Goal: Information Seeking & Learning: Check status

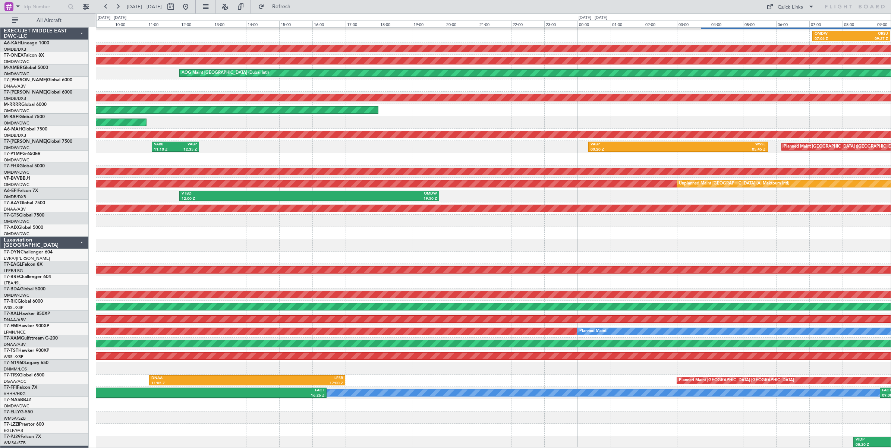
scroll to position [22, 0]
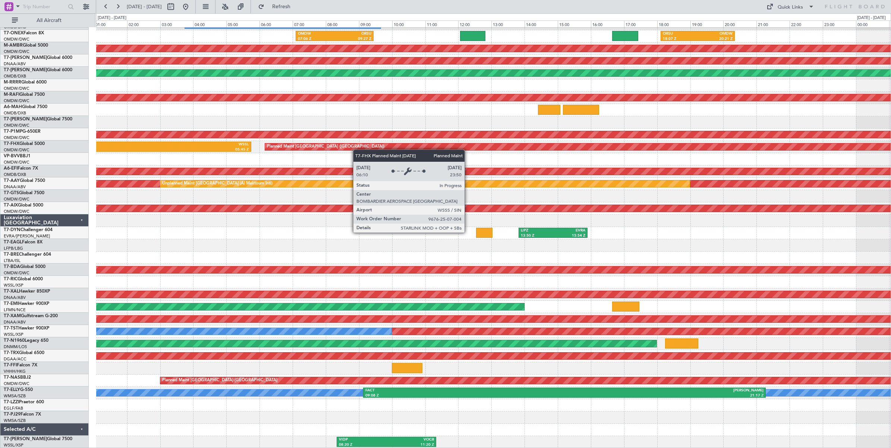
click at [319, 149] on div "OMDB 03:45 Z LHBP 09:40 Z OMDW 07:06 Z ORSU 09:27 Z ORSU 18:07 Z OMDW 20:21 Z A…" at bounding box center [493, 227] width 794 height 443
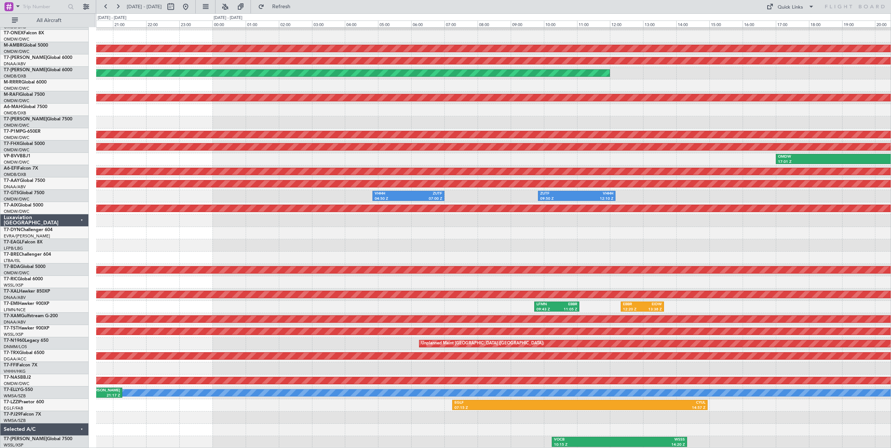
click at [209, 140] on div "ORSU 18:07 Z OMDW 20:21 Z AOG Maint [GEOGRAPHIC_DATA] (Al Maktoum Intl) Unplann…" at bounding box center [493, 227] width 794 height 443
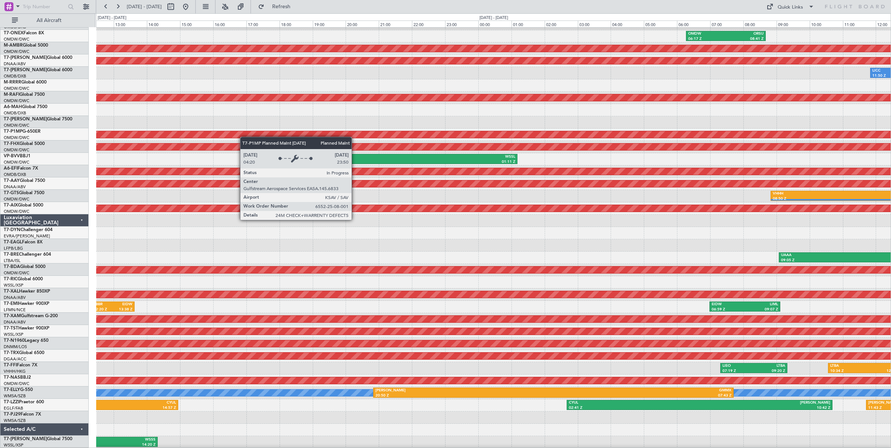
click at [189, 131] on div "OMDW 06:17 Z ORSU 08:41 Z AOG Maint [GEOGRAPHIC_DATA] (Al Maktoum Intl) Unplann…" at bounding box center [493, 227] width 794 height 443
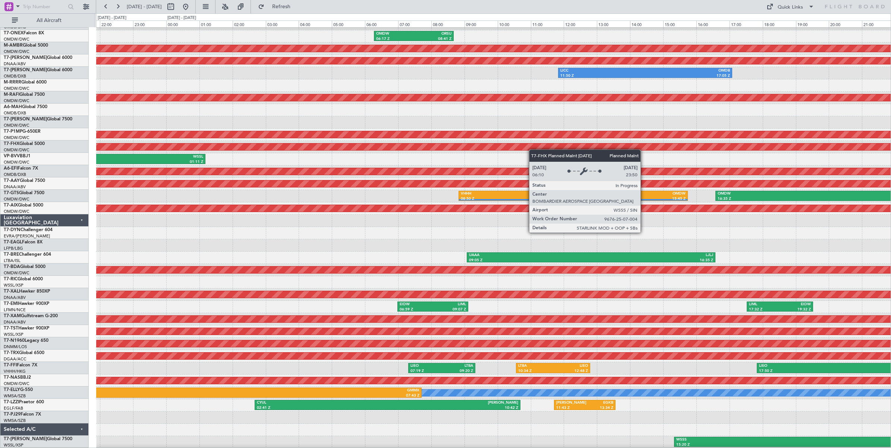
click at [501, 148] on div "OMDW 03:51 Z OSDI 07:07 Z OMDW 06:17 Z ORSU 08:41 Z AOG Maint [GEOGRAPHIC_DATA]…" at bounding box center [493, 227] width 794 height 443
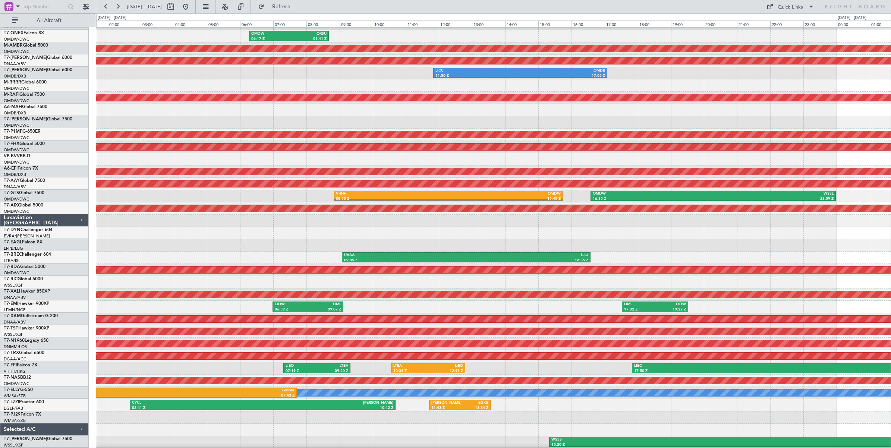
click at [403, 159] on div "OMDW 17:01 Z WSSL 01:11 Z" at bounding box center [493, 159] width 794 height 12
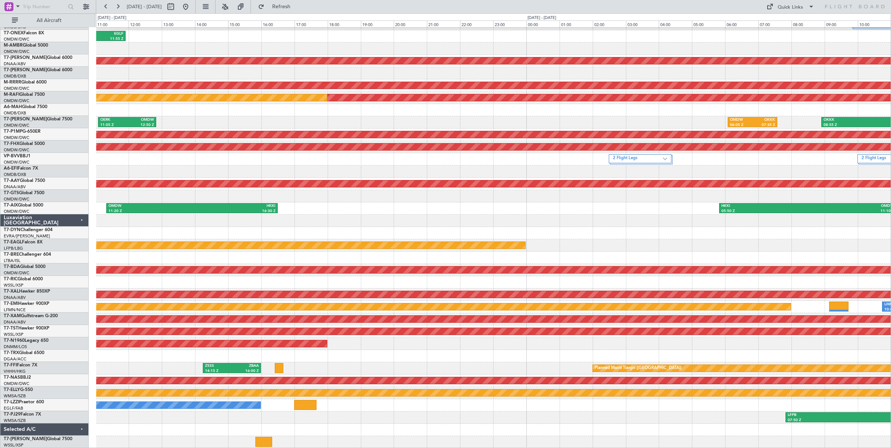
click at [225, 157] on div "2 Flight Legs 2 Flight Legs" at bounding box center [493, 159] width 794 height 12
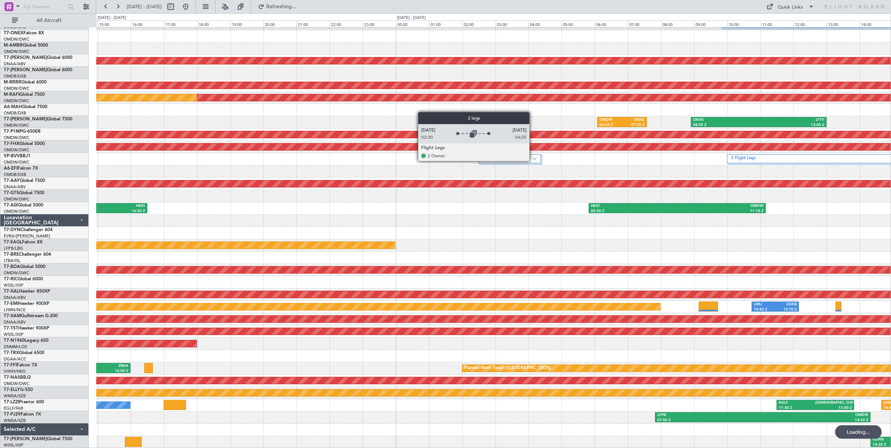
click at [533, 161] on div "2 Flight Legs" at bounding box center [509, 158] width 63 height 9
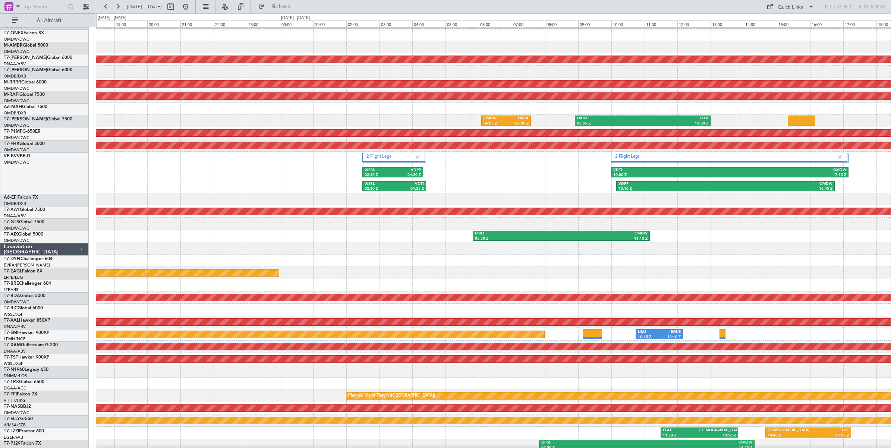
scroll to position [41, 0]
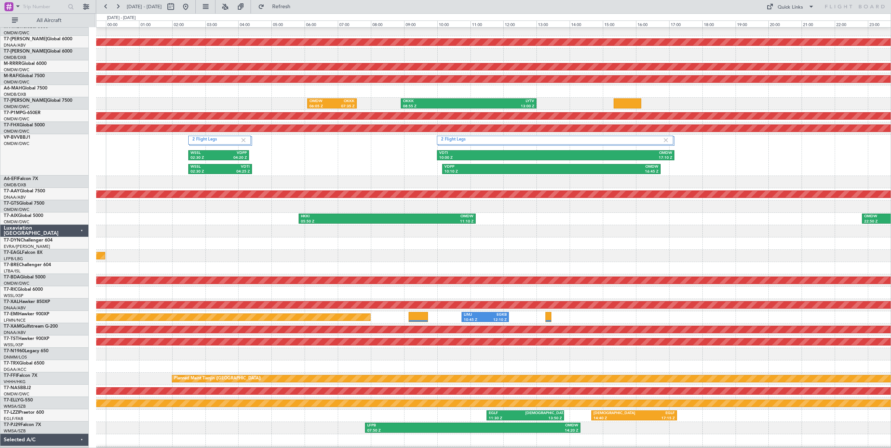
click at [410, 169] on div "2 Flight Legs 2 Flight Legs WSSL 02:30 Z VDPP 04:20 Z WSSL 02:30 Z VDTI 04:25 Z…" at bounding box center [493, 155] width 794 height 41
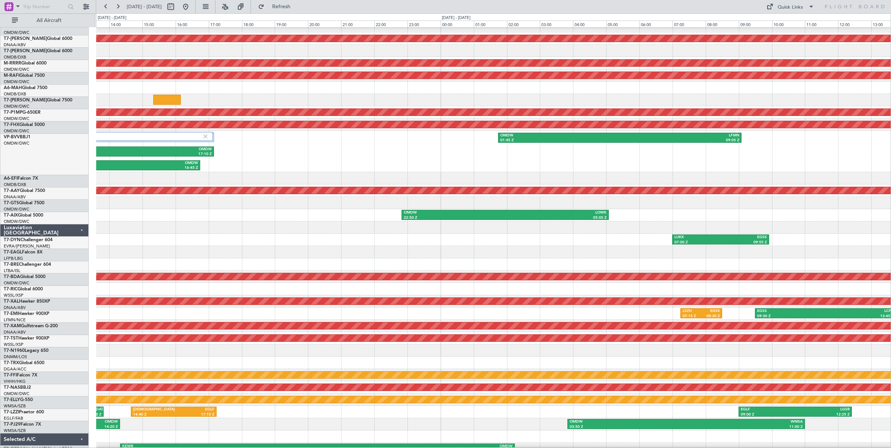
click at [348, 161] on div "2 Flight Legs VDTI 10:00 Z OMDW 17:10 Z VDPP 10:10 Z OMDW 16:45 Z OMDW 01:45 Z …" at bounding box center [493, 151] width 794 height 41
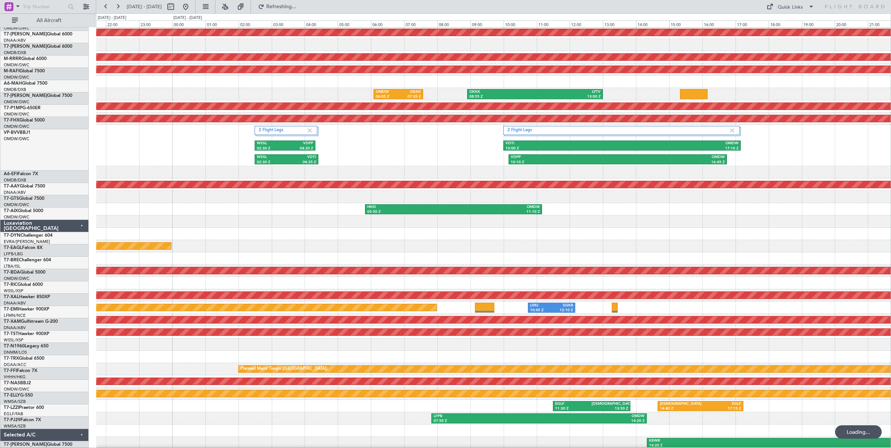
scroll to position [50, 0]
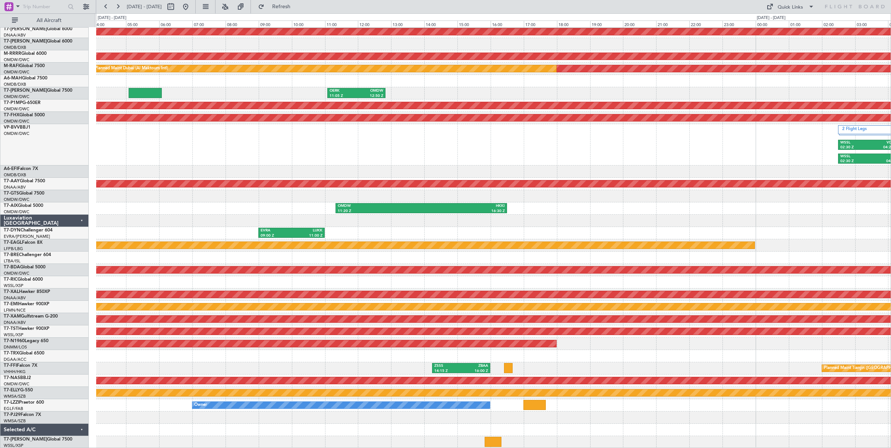
click at [775, 157] on div "2 Flight Legs WSSL 02:30 Z VDPP 04:20 Z WSSL 02:30 Z VDTI 04:25 Z 2 Flight Legs…" at bounding box center [493, 144] width 794 height 41
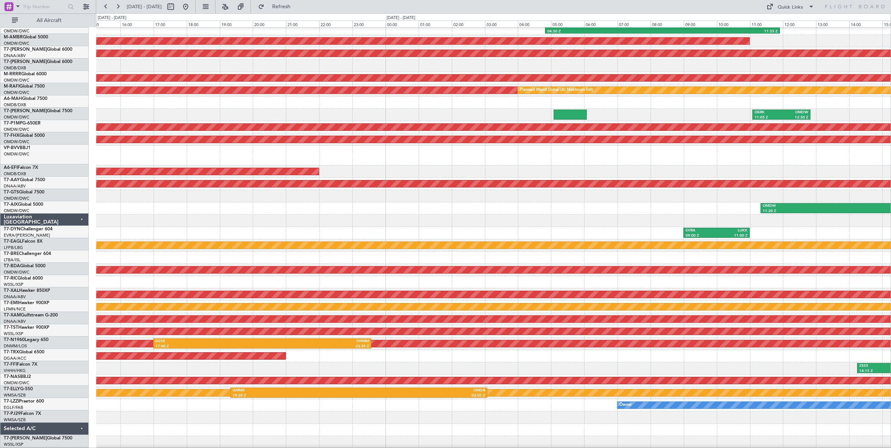
scroll to position [30, 0]
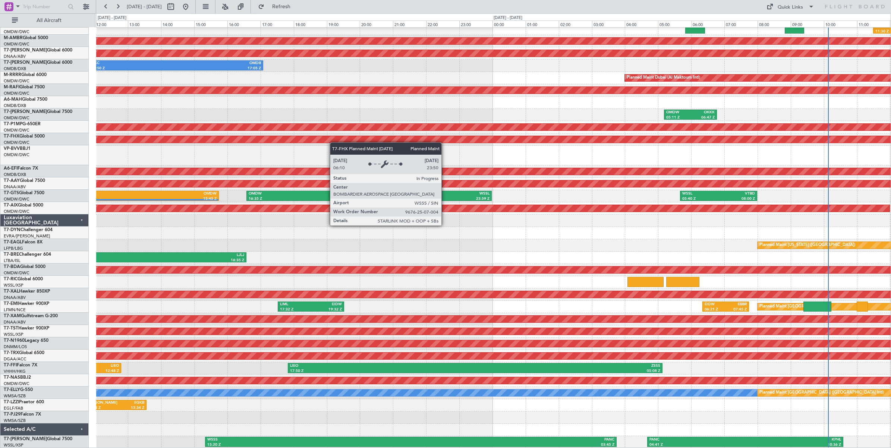
click at [258, 141] on div "OMDW 03:51 Z OSDI 07:07 Z ORSU 11:30 Z OMDW 13:55 Z OMDW 06:17 Z ORSU 08:41 Z A…" at bounding box center [493, 223] width 794 height 450
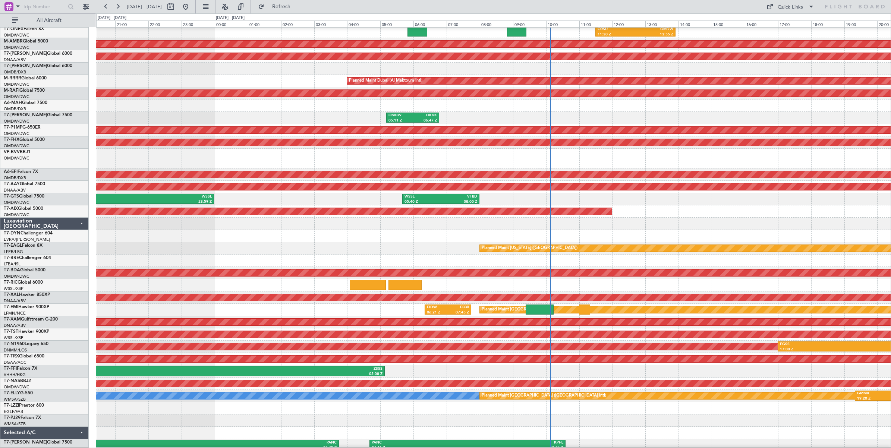
scroll to position [29, 0]
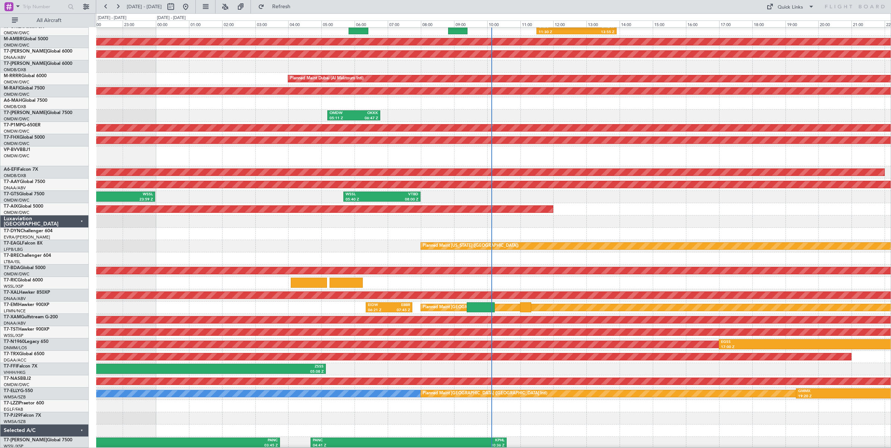
click at [356, 157] on div at bounding box center [493, 156] width 794 height 20
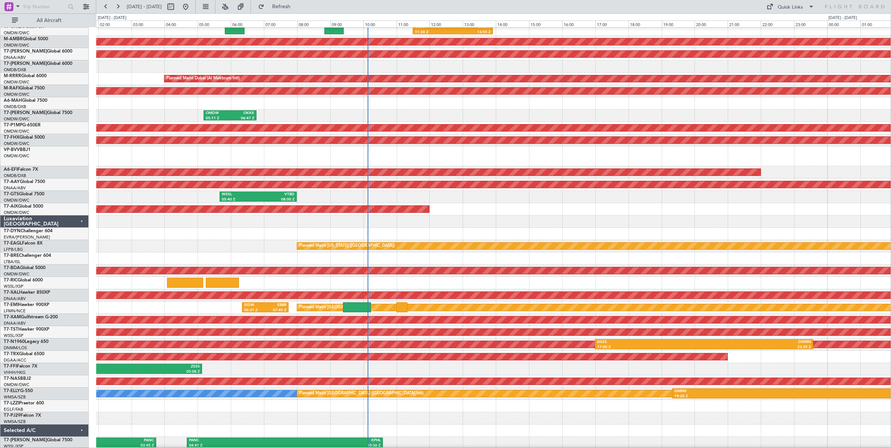
scroll to position [30, 0]
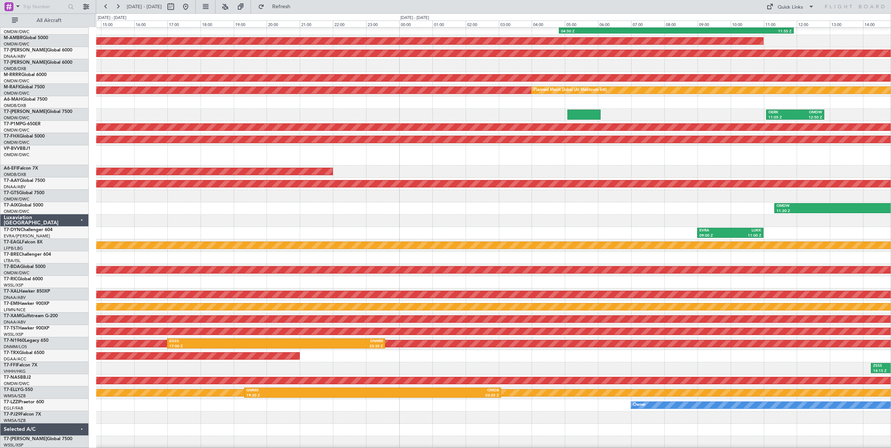
click at [234, 157] on div at bounding box center [493, 156] width 794 height 20
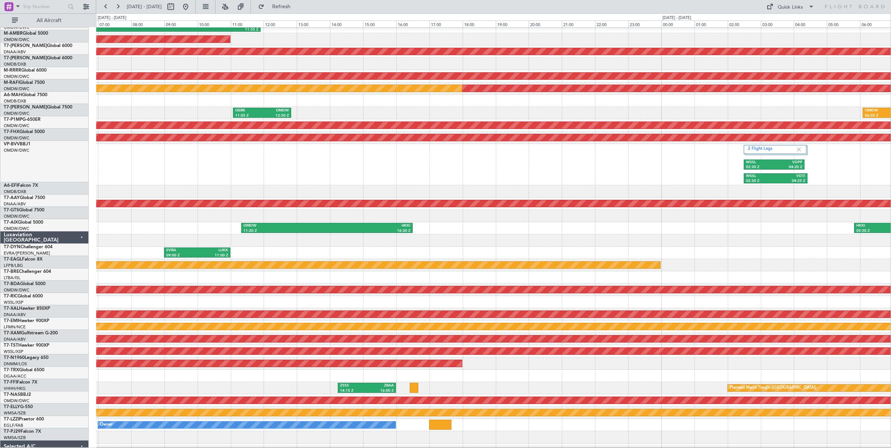
click at [296, 161] on div "2 Flight Legs WSSL 02:30 Z VDPP 04:20 Z WSSL 02:30 Z VDTI 04:25 Z 2 Flight Legs…" at bounding box center [493, 164] width 794 height 41
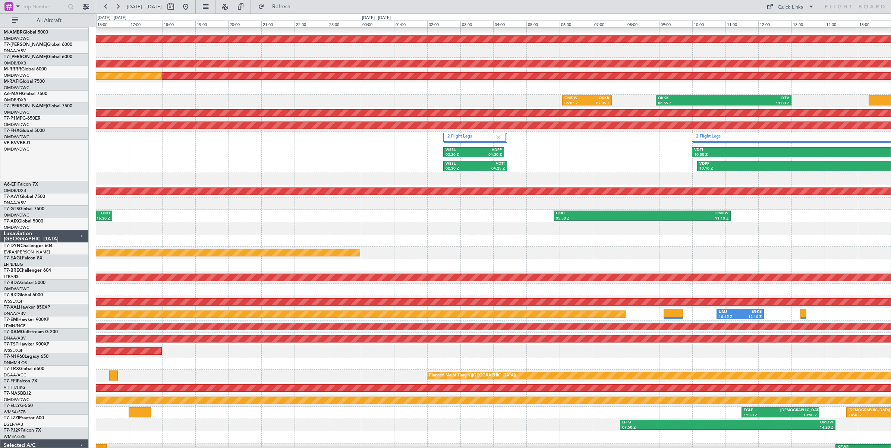
scroll to position [51, 0]
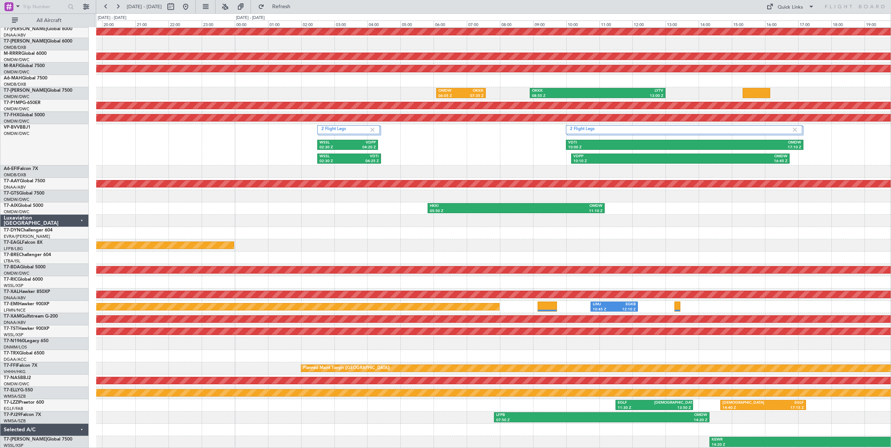
click at [280, 132] on div "2 Flight Legs WSSL 02:30 Z VDPP 04:20 Z WSSL 02:30 Z VDTI 04:25 Z 2 Flight Legs…" at bounding box center [493, 144] width 794 height 41
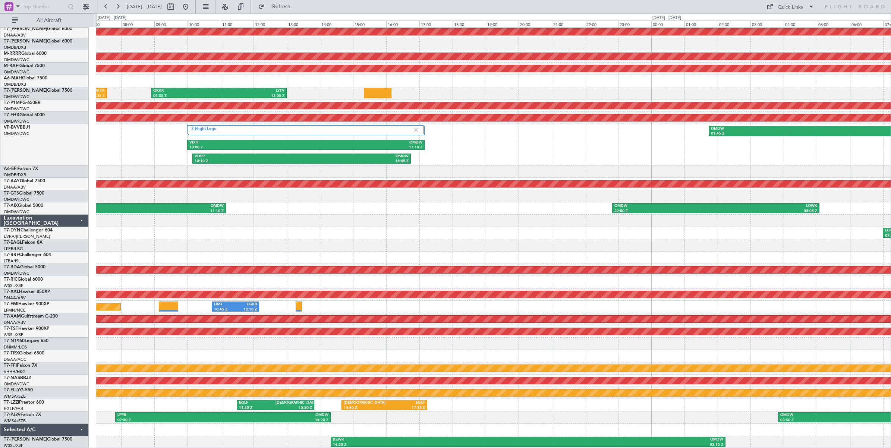
click at [425, 162] on div "Unplanned Maint [GEOGRAPHIC_DATA] (Al Maktoum Intl) Planned Maint [GEOGRAPHIC_D…" at bounding box center [493, 213] width 794 height 472
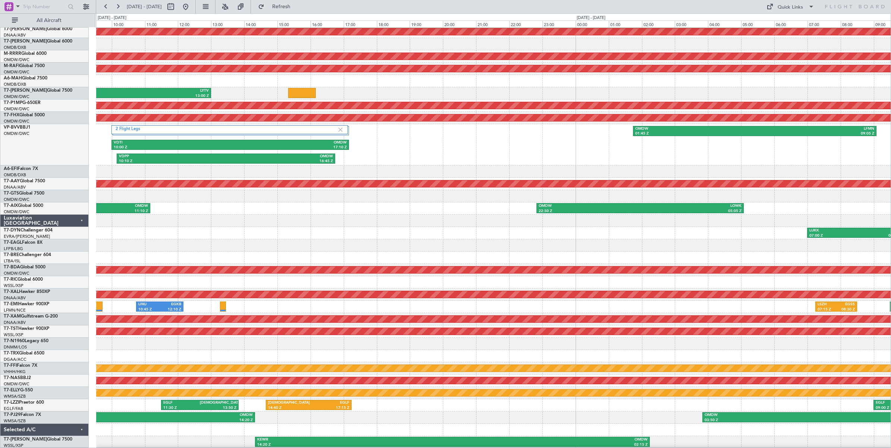
click at [641, 167] on div at bounding box center [493, 171] width 794 height 12
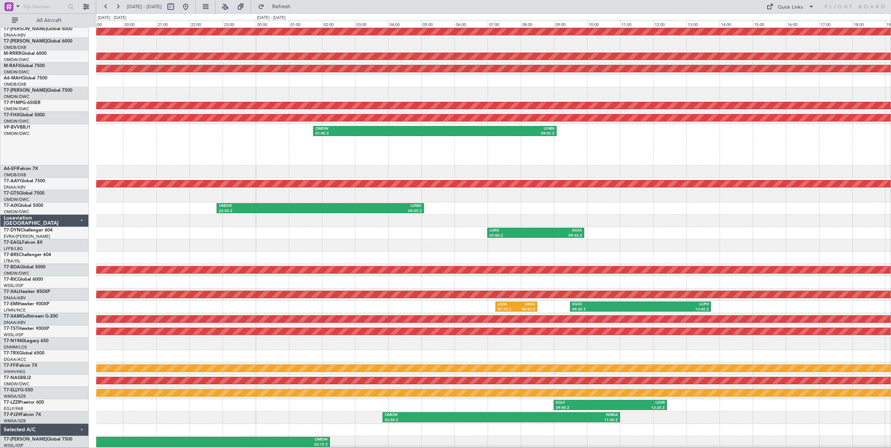
scroll to position [0, 0]
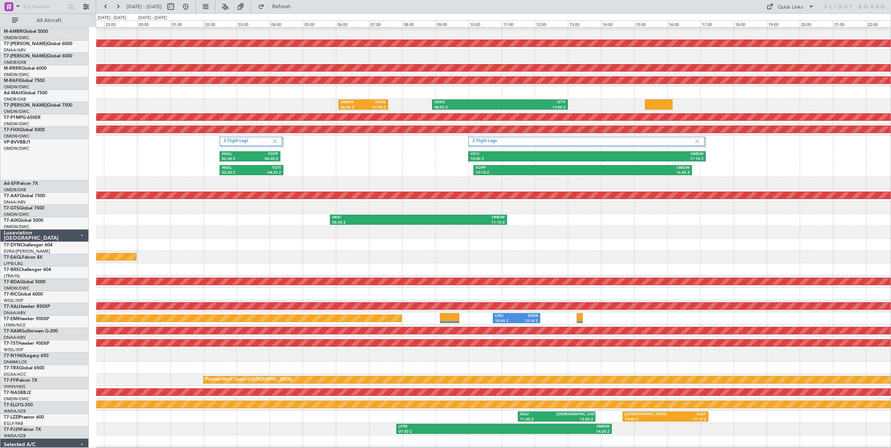
click at [790, 172] on div "2 Flight Legs VDTI 10:00 Z OMDW 17:10 Z VDPP 10:10 Z OMDW 16:45 Z 2 Flight Legs…" at bounding box center [493, 156] width 794 height 41
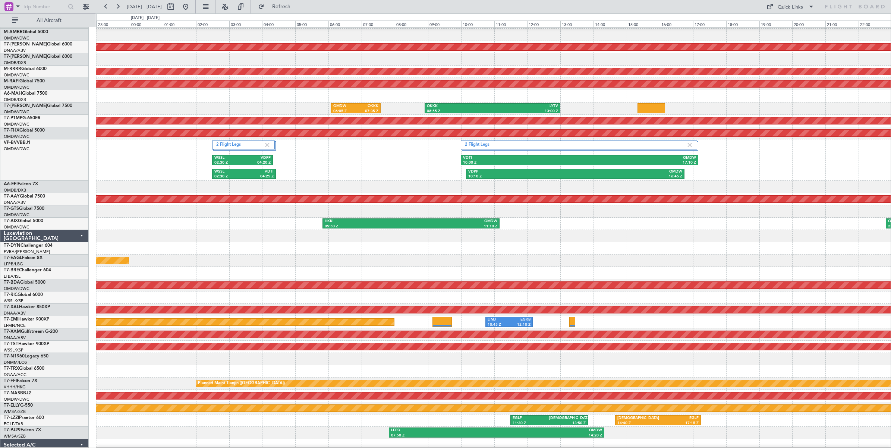
scroll to position [51, 0]
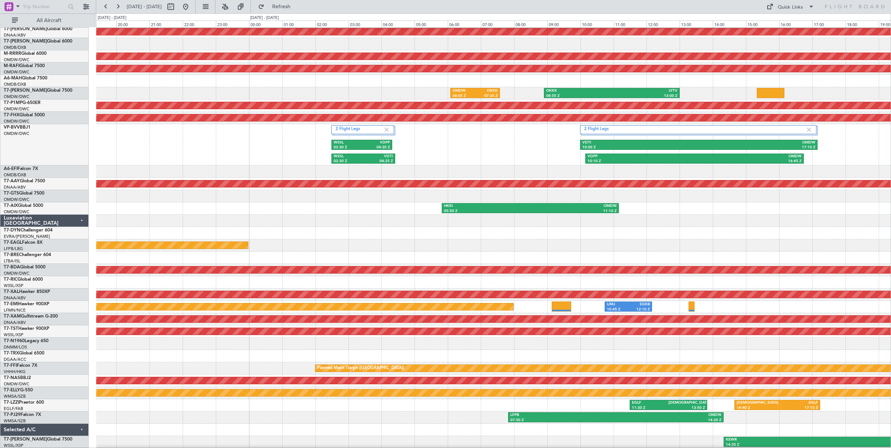
click at [454, 143] on div "2 Flight Legs VDTI 10:00 Z OMDW 17:10 Z VDPP 10:10 Z OMDW 16:45 Z 2 Flight Legs…" at bounding box center [493, 144] width 794 height 41
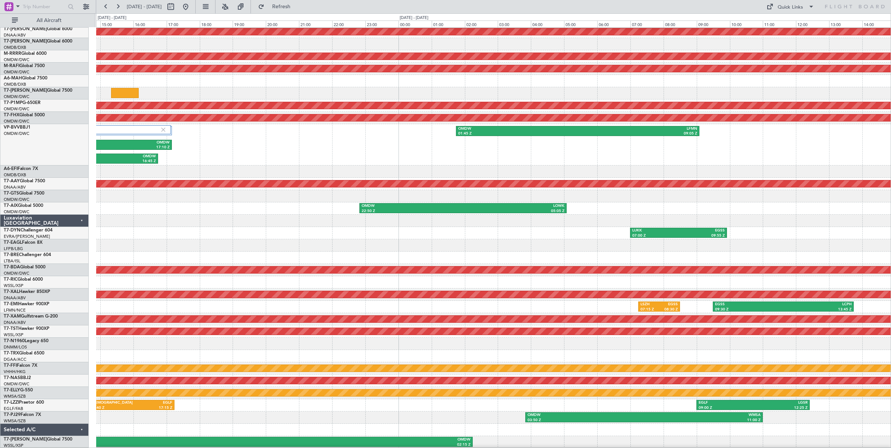
click at [196, 157] on div "Unplanned Maint [GEOGRAPHIC_DATA] (Al Maktoum Intl) Planned Maint [GEOGRAPHIC_D…" at bounding box center [493, 213] width 794 height 472
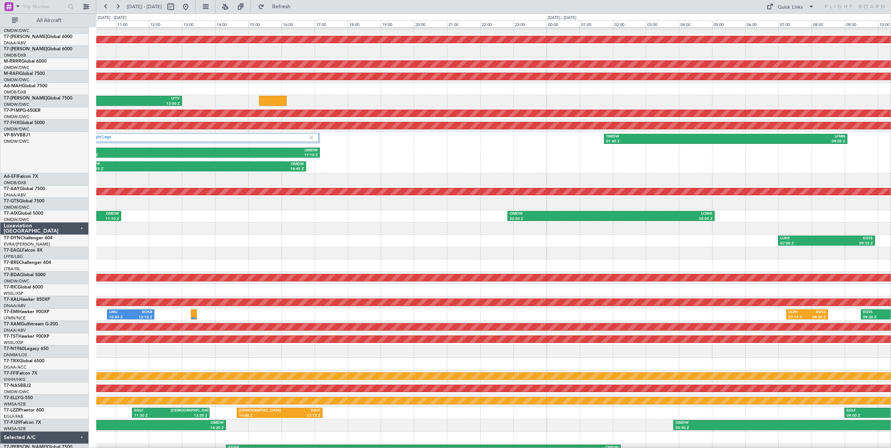
scroll to position [45, 0]
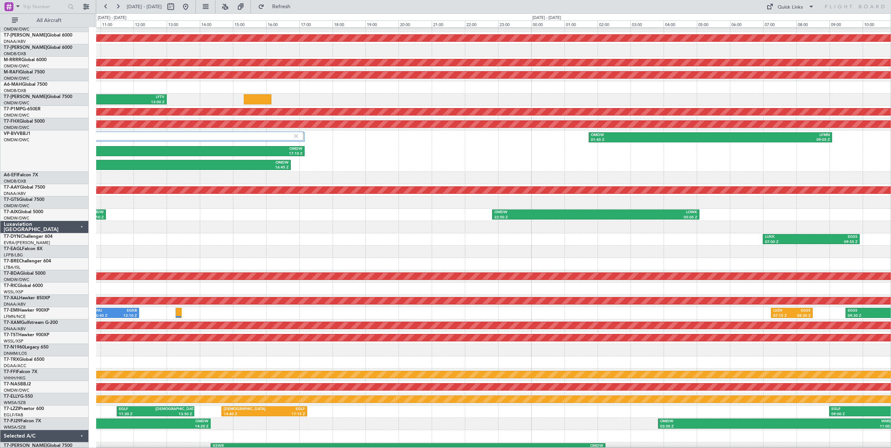
click at [578, 167] on div "OMDW 01:45 Z LFMN 09:05 Z VDPP 10:10 Z OMDW 16:45 Z 2 Flight Legs VDTI 10:00 Z …" at bounding box center [493, 150] width 794 height 41
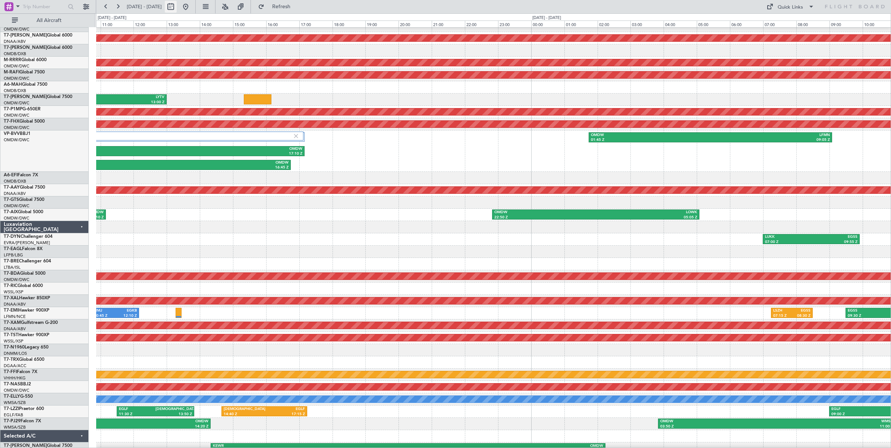
click at [177, 8] on button at bounding box center [171, 7] width 12 height 12
select select "9"
select select "2025"
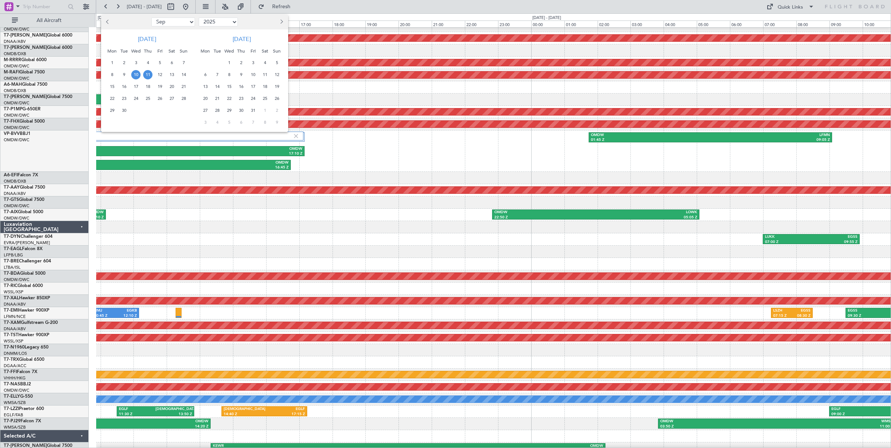
click at [181, 21] on select "Jan Feb Mar Apr May Jun [DATE] Aug Sep Oct Nov Dec" at bounding box center [173, 22] width 44 height 9
select select "7"
click at [151, 18] on select "Jan Feb Mar Apr May Jun [DATE] Aug Sep Oct Nov Dec" at bounding box center [173, 22] width 44 height 9
click at [171, 88] on span "19" at bounding box center [171, 86] width 9 height 9
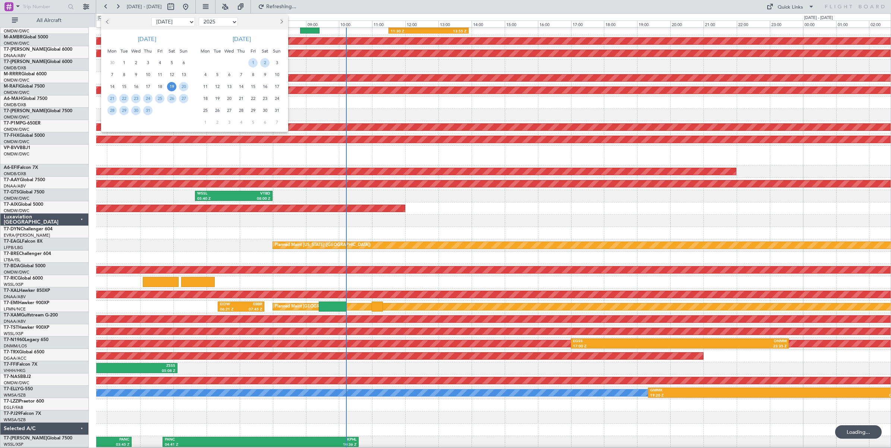
scroll to position [30, 0]
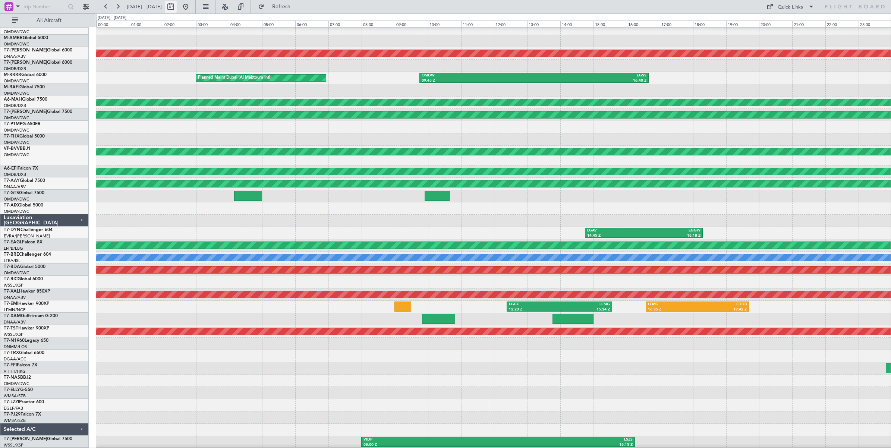
click at [177, 8] on button at bounding box center [171, 7] width 12 height 12
select select "7"
select select "2025"
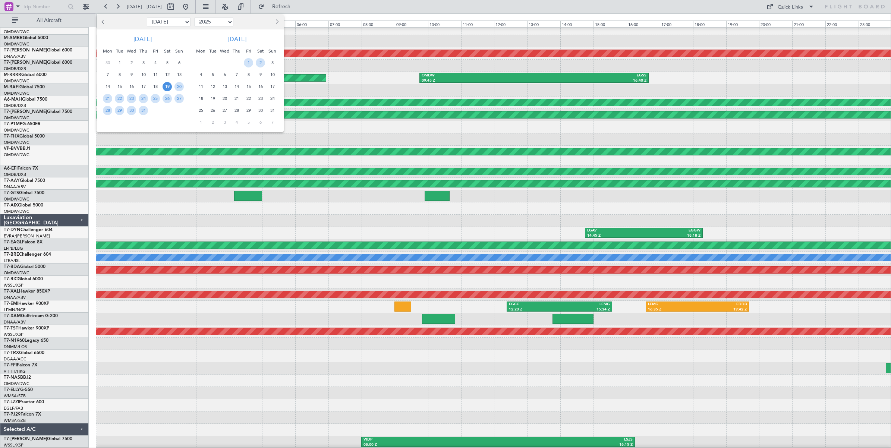
click at [172, 24] on select "Jan Feb Mar Apr May Jun [DATE] Aug Sep Oct Nov Dec" at bounding box center [169, 22] width 44 height 9
select select "8"
click at [147, 18] on select "Jan Feb Mar Apr May Jun [DATE] Aug Sep Oct Nov Dec" at bounding box center [169, 22] width 44 height 9
click at [143, 98] on span "21" at bounding box center [143, 98] width 9 height 9
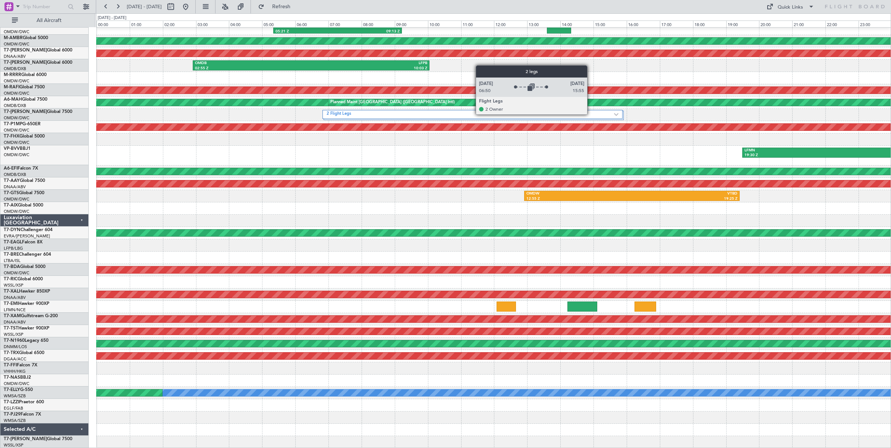
click at [591, 114] on label "2 Flight Legs" at bounding box center [469, 114] width 287 height 6
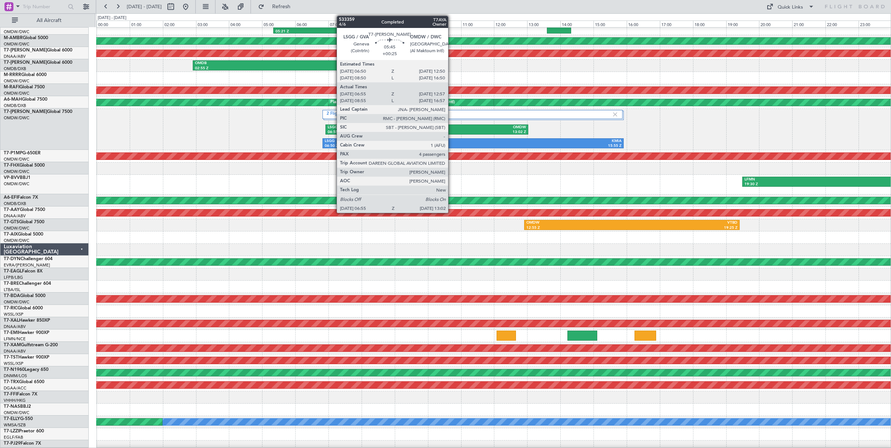
click at [452, 130] on div "13:02 Z" at bounding box center [476, 132] width 99 height 5
